Goal: Task Accomplishment & Management: Manage account settings

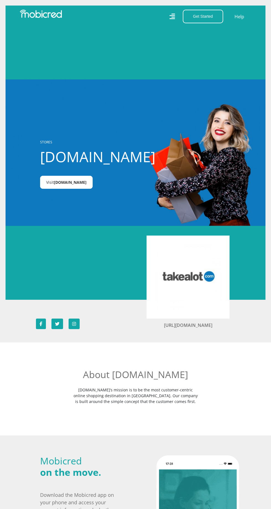
click at [76, 189] on link "Visit [DOMAIN_NAME]" at bounding box center [66, 182] width 53 height 13
click at [207, 310] on img at bounding box center [188, 277] width 66 height 66
click at [208, 12] on button "Get Started" at bounding box center [203, 17] width 40 height 14
click at [218, 40] on link "Account Holder Login" at bounding box center [206, 36] width 46 height 7
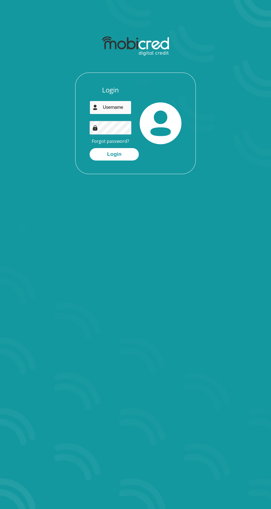
click at [123, 109] on input "email" at bounding box center [111, 108] width 42 height 14
type input "mapakisomatlotleng@gmail.com"
click at [90, 148] on button "Login" at bounding box center [114, 154] width 49 height 12
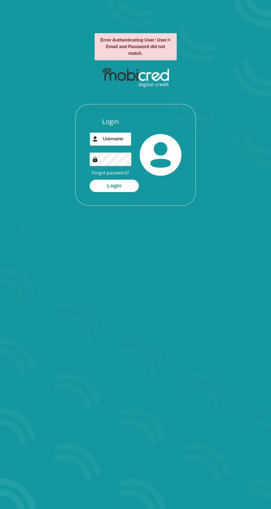
click at [126, 132] on input "email" at bounding box center [111, 139] width 42 height 14
type input "mapakisomatlotleng@gmail.com"
click at [90, 180] on button "Login" at bounding box center [114, 186] width 49 height 12
